Goal: Information Seeking & Learning: Learn about a topic

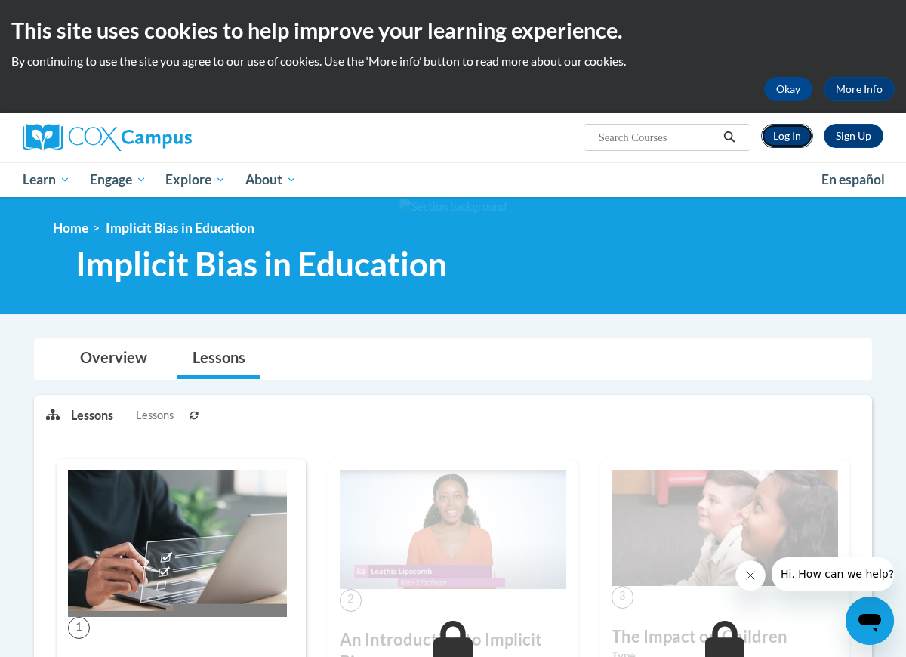
click at [793, 142] on link "Log In" at bounding box center [787, 136] width 52 height 24
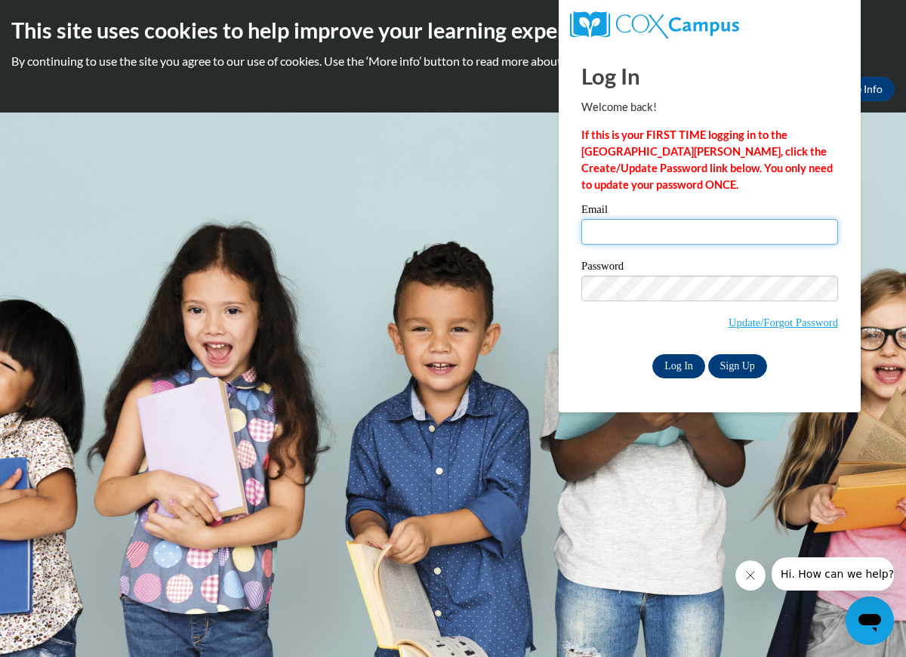
type input "kayla.stanz@gmail.com"
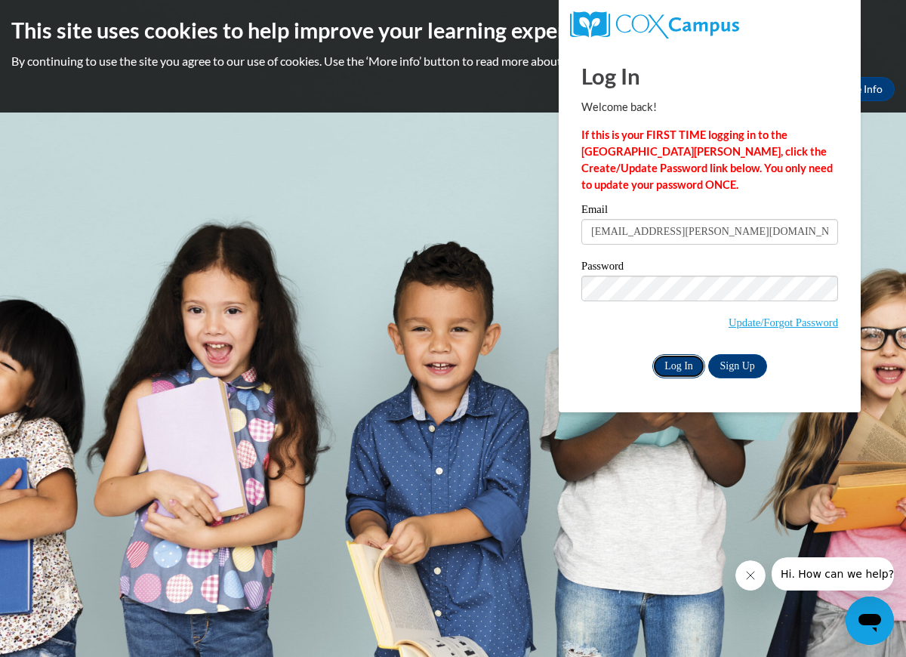
click at [693, 363] on input "Log In" at bounding box center [679, 366] width 53 height 24
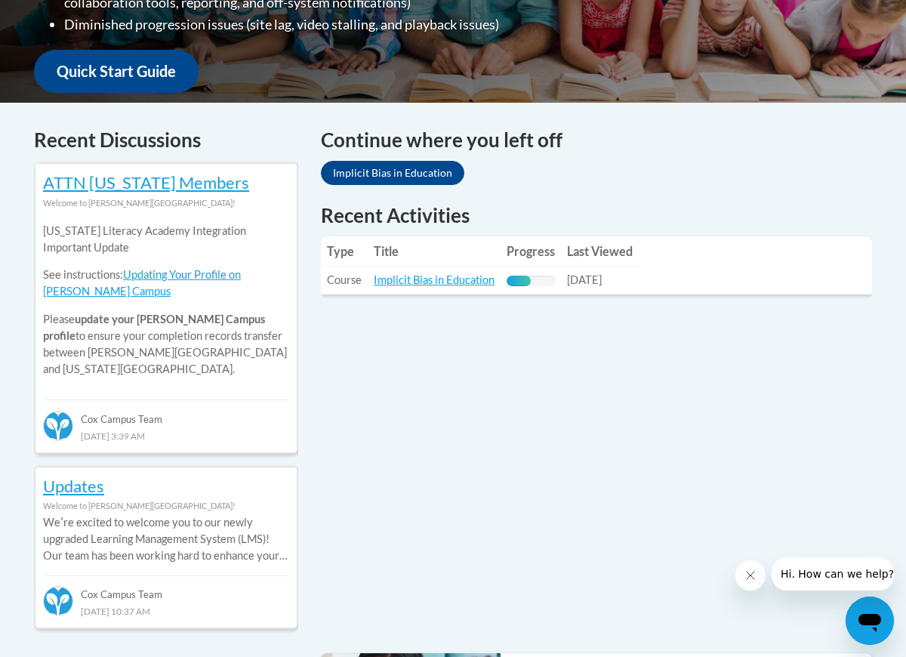
scroll to position [544, 0]
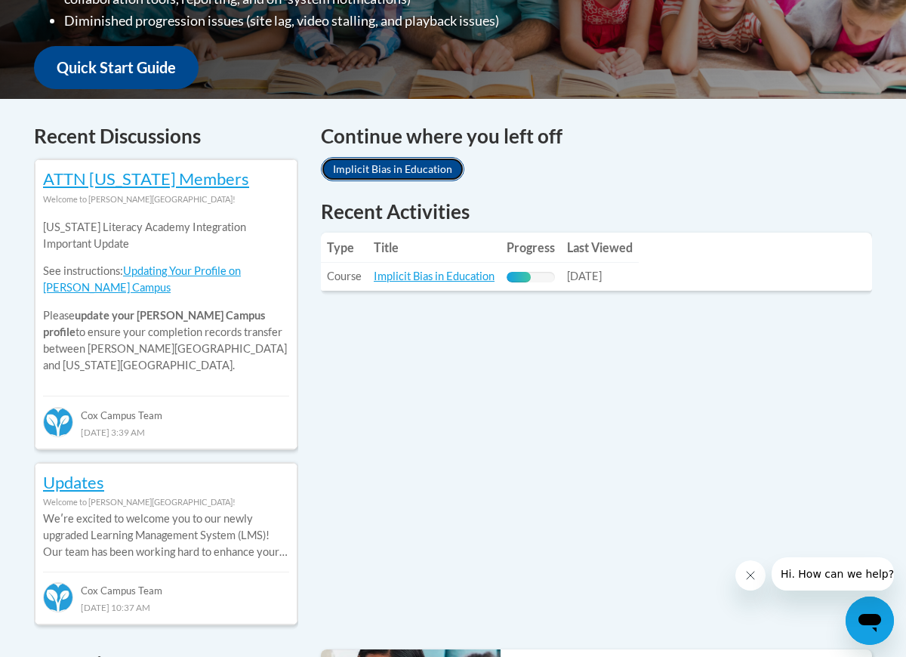
click at [425, 167] on link "Implicit Bias in Education" at bounding box center [393, 169] width 144 height 24
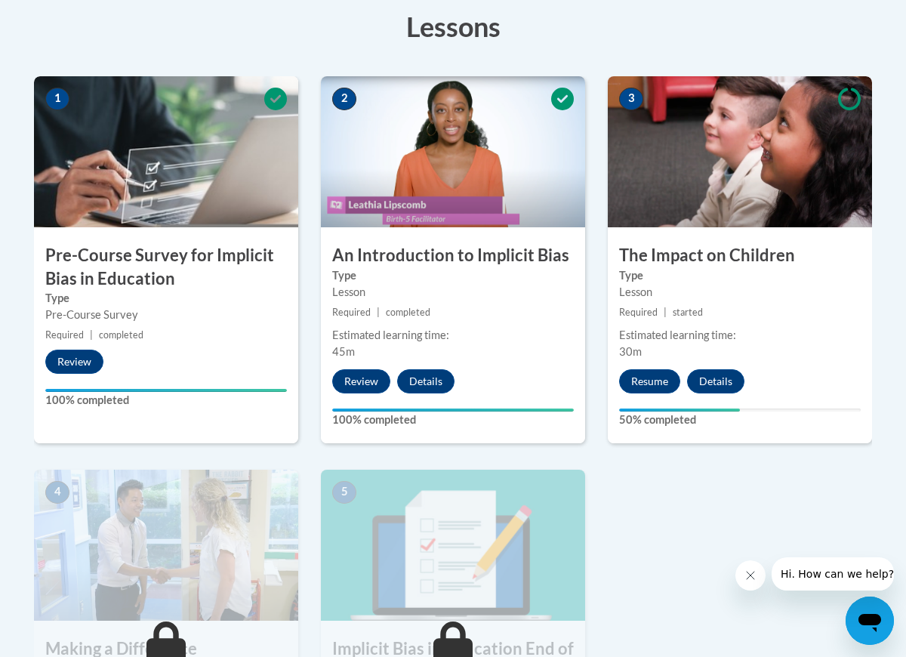
scroll to position [437, 0]
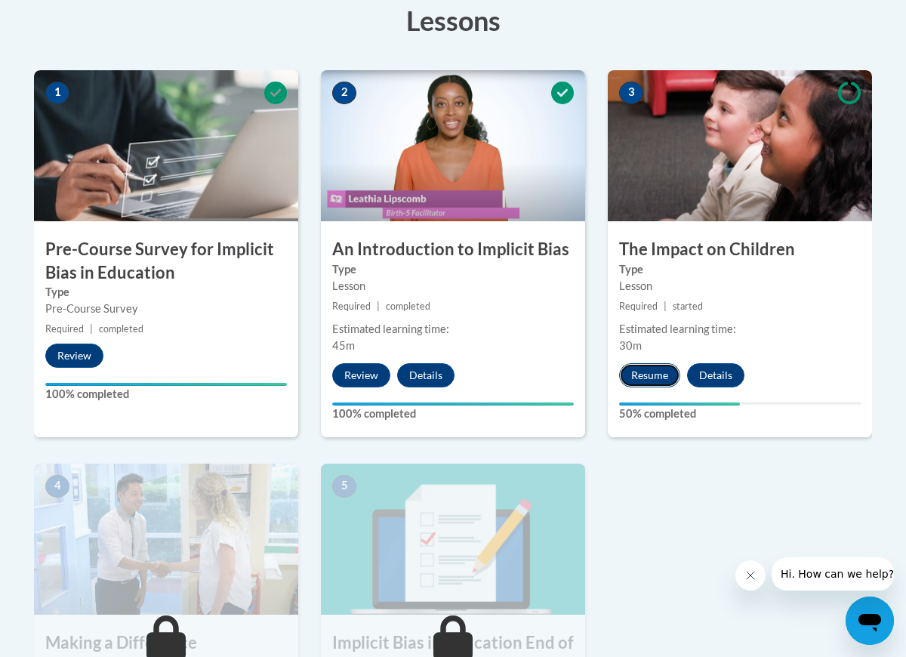
click at [658, 376] on button "Resume" at bounding box center [649, 375] width 61 height 24
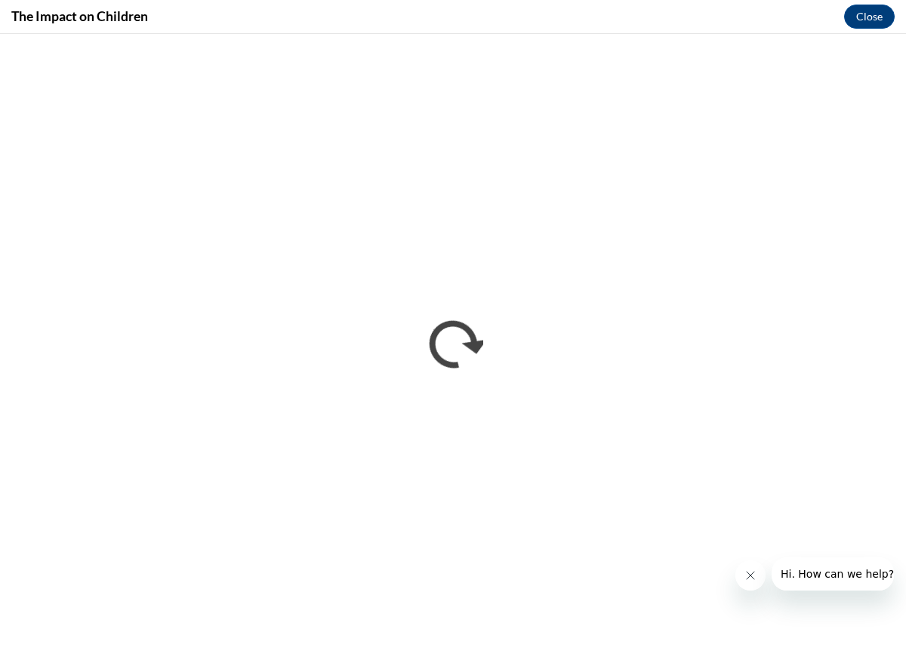
scroll to position [0, 0]
